Goal: Complete application form

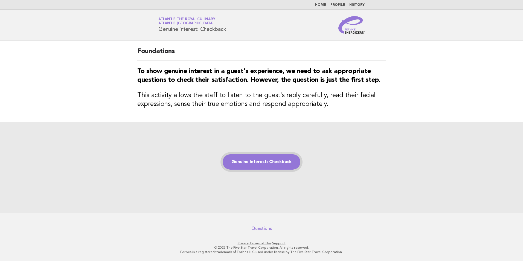
click at [256, 160] on link "Genuine interest: Checkback" at bounding box center [262, 161] width 78 height 15
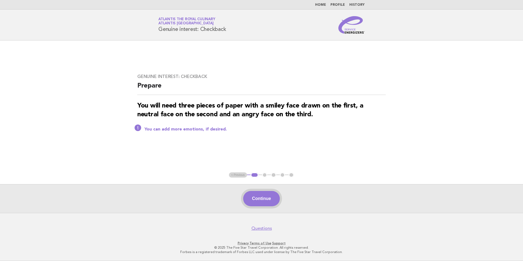
click at [263, 196] on button "Continue" at bounding box center [261, 198] width 36 height 15
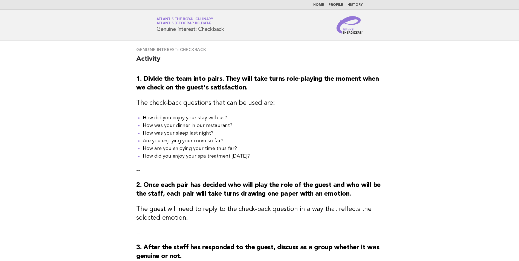
scroll to position [129, 0]
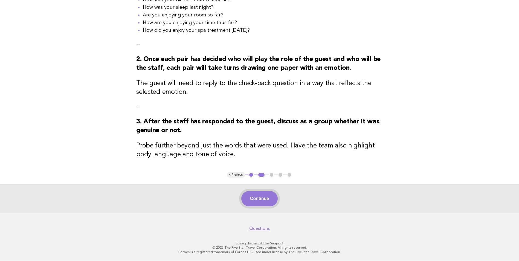
click at [263, 197] on button "Continue" at bounding box center [259, 198] width 36 height 15
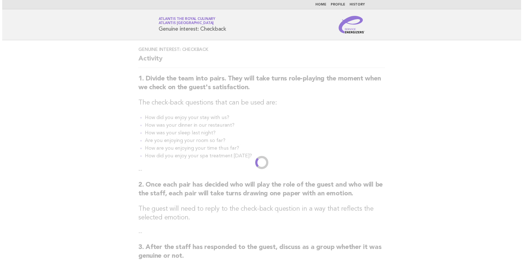
scroll to position [0, 0]
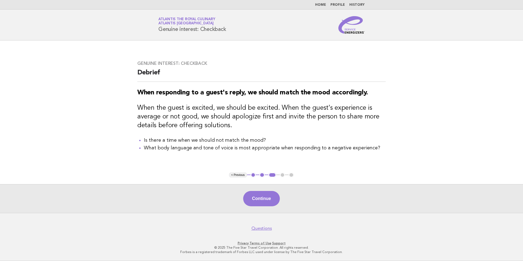
click at [263, 197] on button "Continue" at bounding box center [261, 198] width 36 height 15
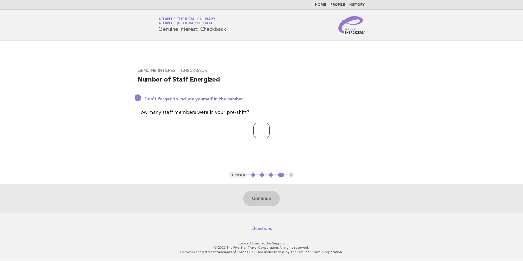
click at [261, 130] on input "number" at bounding box center [261, 130] width 16 height 15
type input "**"
click at [258, 195] on button "Continue" at bounding box center [261, 198] width 36 height 15
